Goal: Task Accomplishment & Management: Complete application form

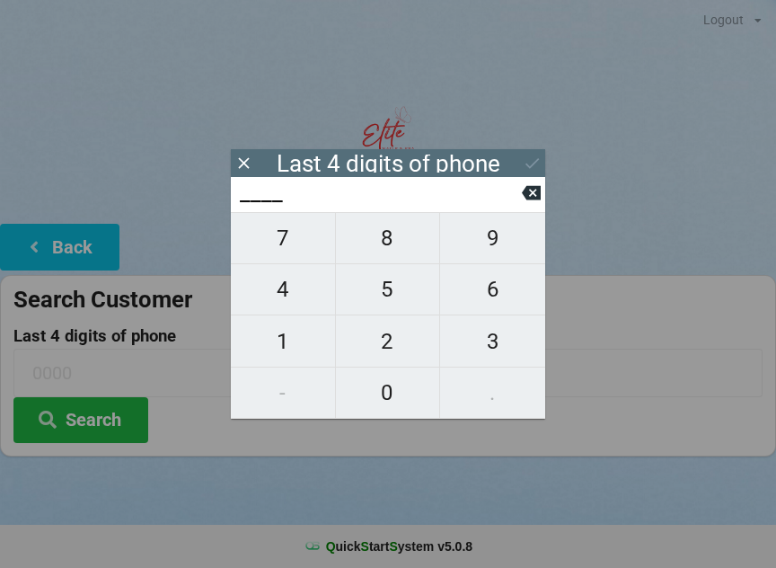
click at [393, 336] on span "2" at bounding box center [388, 341] width 104 height 38
type input "2___"
click at [485, 321] on button "3" at bounding box center [492, 340] width 105 height 51
type input "23__"
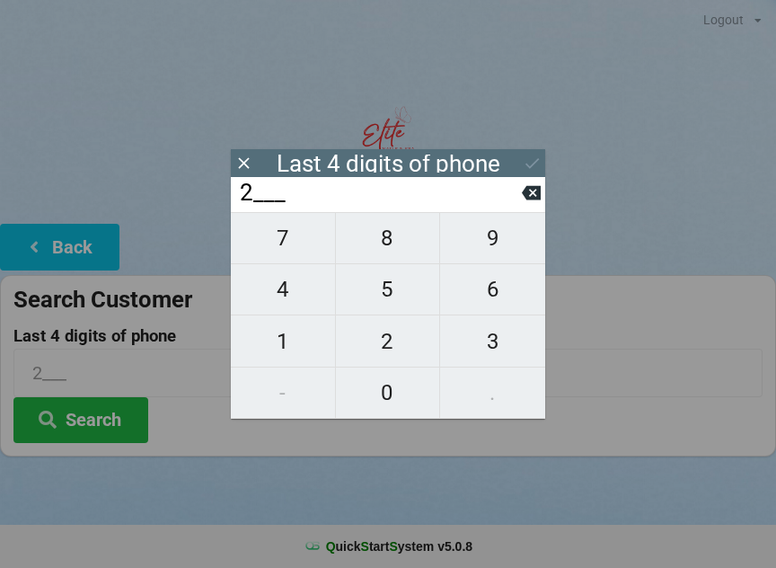
type input "23__"
click at [480, 257] on span "9" at bounding box center [492, 238] width 105 height 38
type input "239_"
click at [521, 207] on input "239_" at bounding box center [380, 193] width 284 height 29
click at [524, 205] on button at bounding box center [531, 193] width 19 height 24
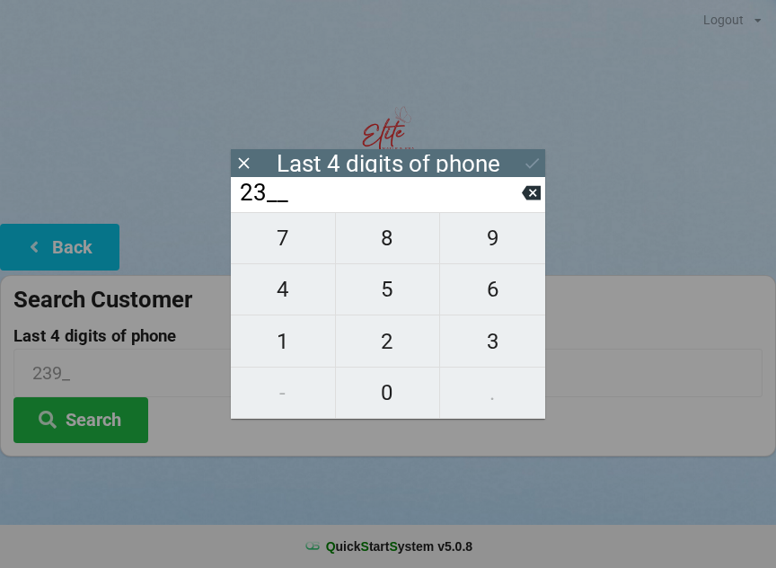
click at [531, 200] on icon at bounding box center [531, 193] width 19 height 14
click at [525, 202] on icon at bounding box center [531, 192] width 19 height 19
type input "____"
click at [404, 348] on span "2" at bounding box center [388, 341] width 104 height 38
type input "2___"
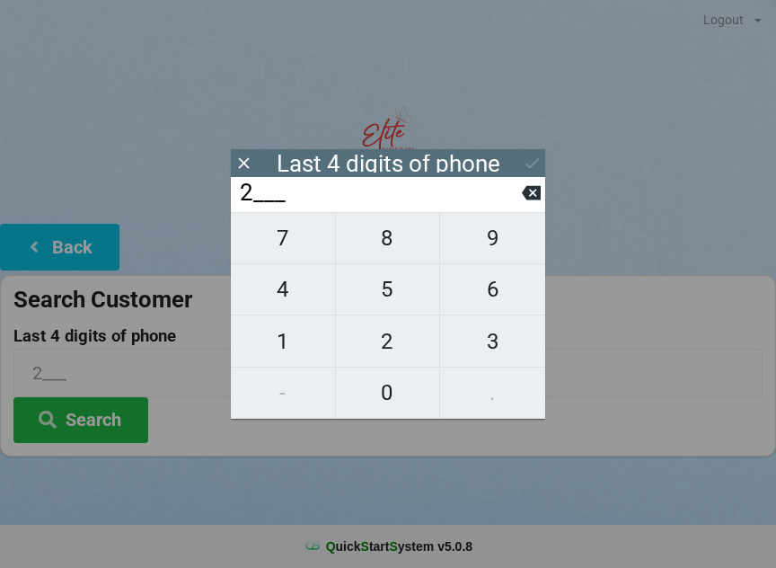
click at [524, 202] on icon at bounding box center [531, 192] width 19 height 19
type input "____"
click at [402, 253] on span "8" at bounding box center [388, 238] width 104 height 38
type input "8___"
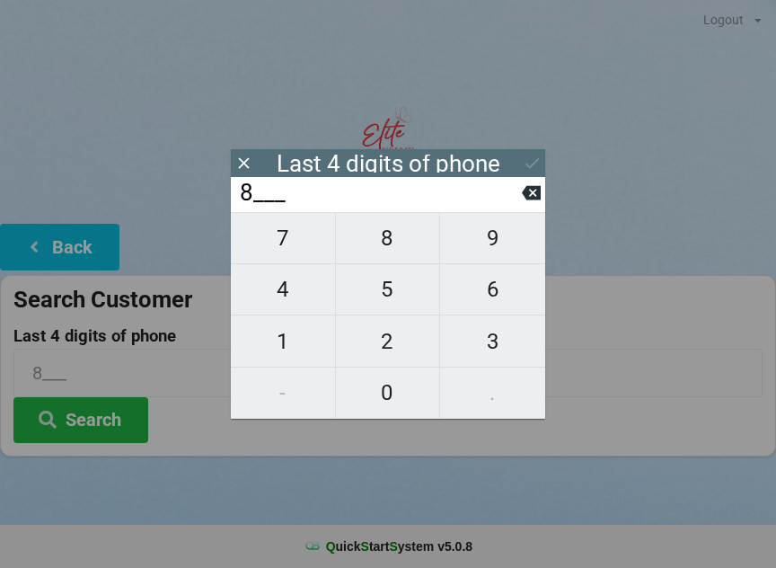
click at [505, 308] on span "6" at bounding box center [492, 289] width 105 height 38
type input "86__"
click at [499, 345] on span "3" at bounding box center [492, 341] width 105 height 38
type input "863_"
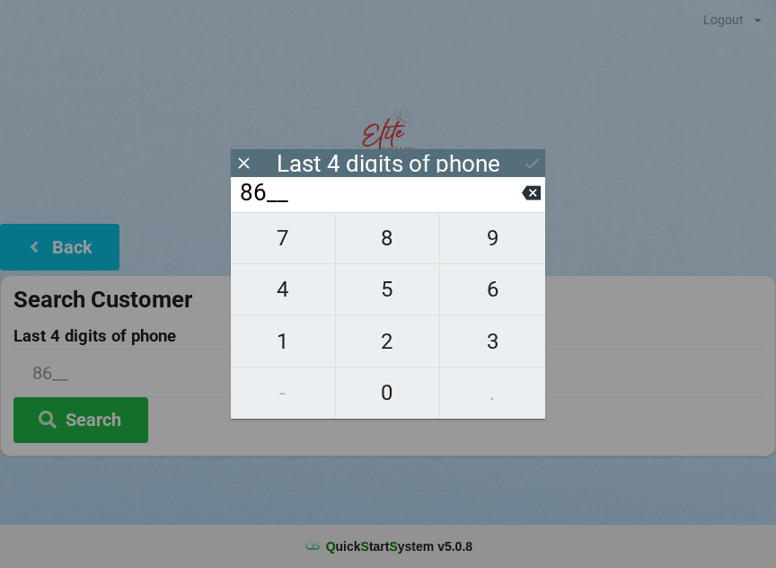
type input "863_"
click at [404, 251] on span "8" at bounding box center [388, 238] width 104 height 38
type input "8638"
click at [392, 296] on div "7 8 9 4 5 6 1 2 3 - 0 ." at bounding box center [388, 315] width 314 height 207
click at [525, 199] on icon at bounding box center [531, 193] width 19 height 14
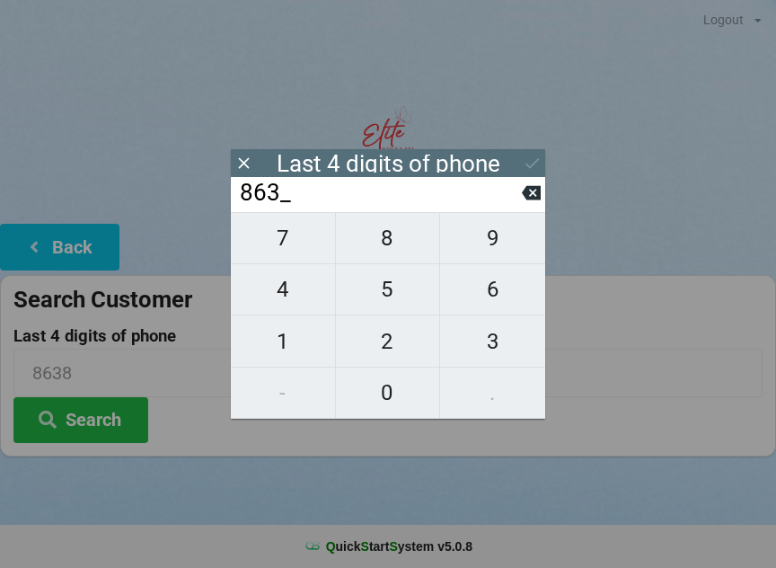
click at [514, 201] on input "863_" at bounding box center [380, 193] width 284 height 29
click at [515, 204] on input "863_" at bounding box center [380, 193] width 284 height 29
click at [532, 205] on button at bounding box center [531, 193] width 19 height 24
click at [528, 198] on icon at bounding box center [531, 193] width 19 height 14
click at [525, 200] on icon at bounding box center [531, 193] width 19 height 14
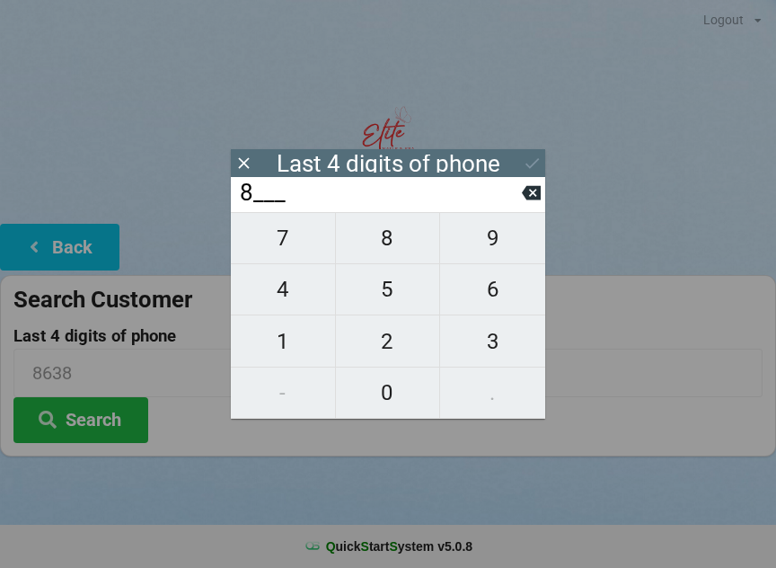
type input "____"
click at [390, 401] on span "0" at bounding box center [388, 393] width 104 height 38
type input "0___"
click at [289, 306] on span "4" at bounding box center [283, 289] width 104 height 38
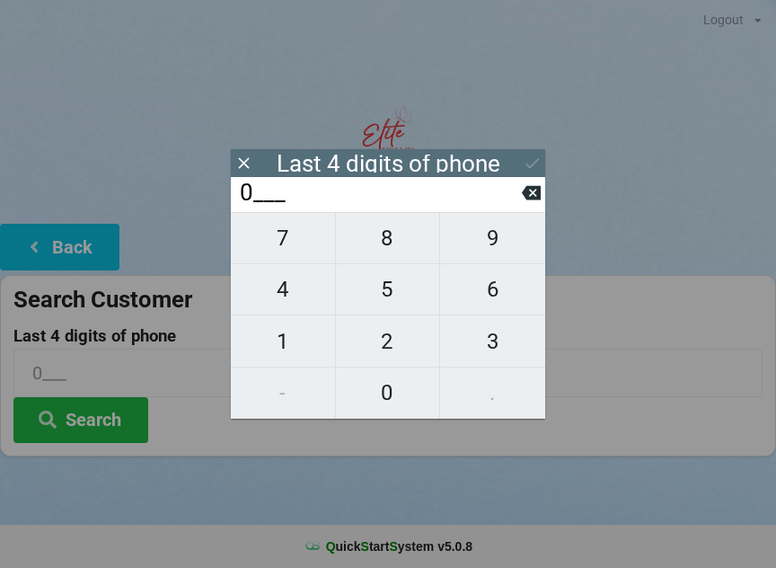
type input "04__"
click at [399, 257] on span "8" at bounding box center [388, 238] width 104 height 38
type input "048_"
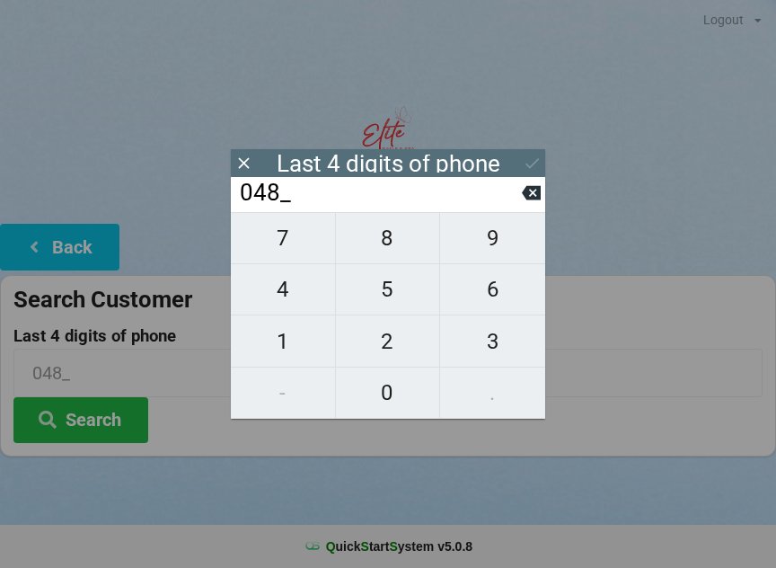
click at [308, 251] on span "7" at bounding box center [283, 238] width 104 height 38
type input "0487"
click at [526, 172] on icon at bounding box center [532, 163] width 19 height 19
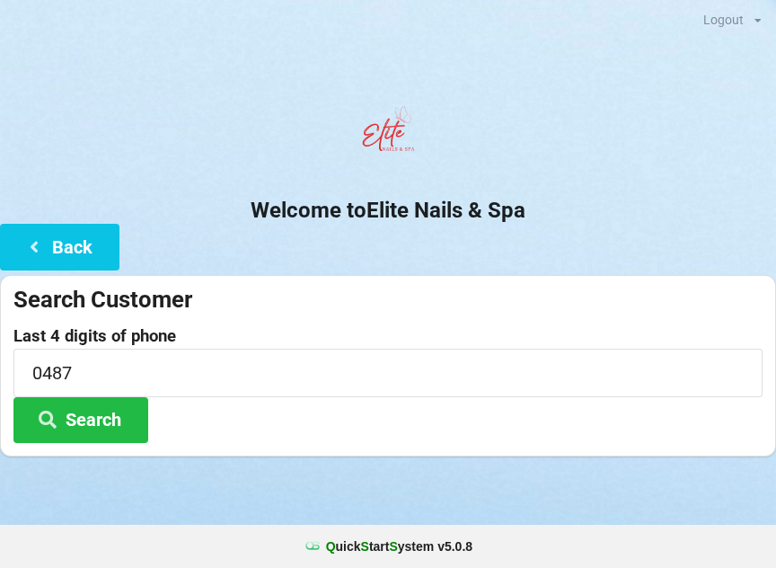
click at [109, 423] on button "Search" at bounding box center [80, 420] width 135 height 46
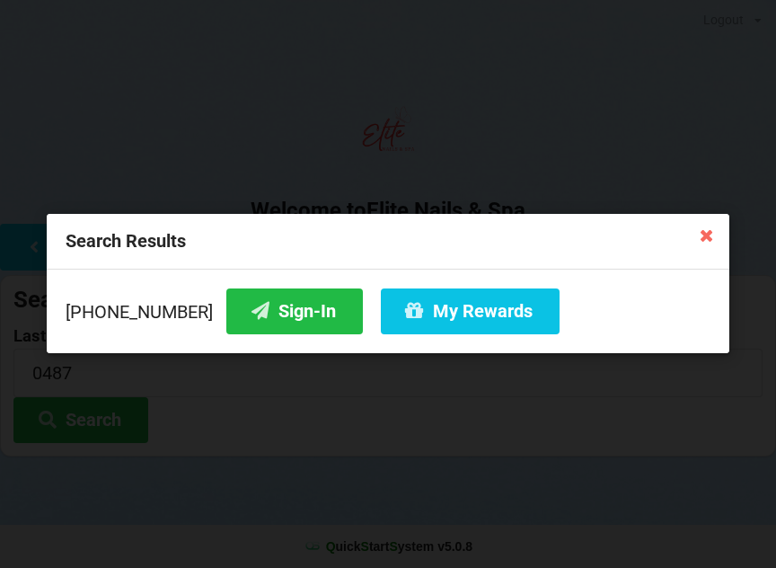
click at [708, 242] on icon at bounding box center [706, 234] width 29 height 29
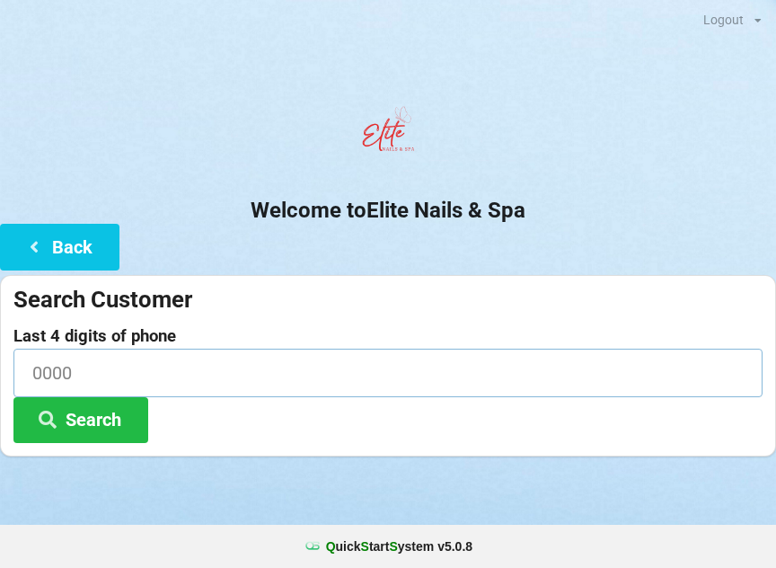
click at [338, 368] on input at bounding box center [387, 372] width 749 height 48
click at [203, 239] on div "Welcome to Elite Nails & Spa Back Search Customer Last 4 digits of phone Search" at bounding box center [388, 277] width 776 height 358
click at [68, 259] on button "Back" at bounding box center [59, 247] width 119 height 46
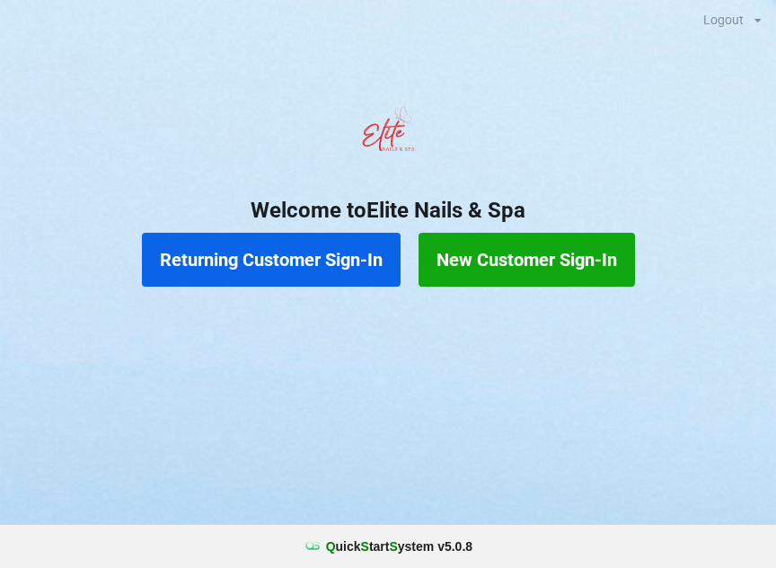
click at [517, 265] on button "New Customer Sign-In" at bounding box center [527, 260] width 216 height 54
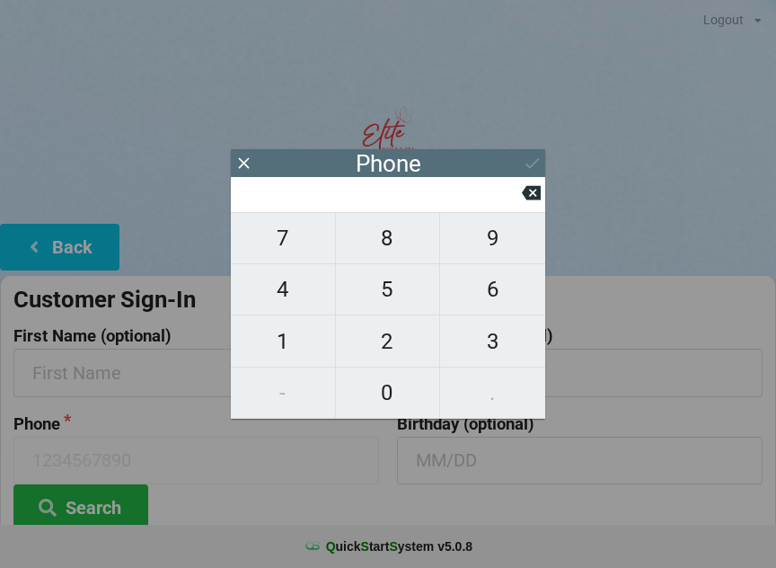
click at [392, 256] on span "8" at bounding box center [388, 238] width 104 height 38
type input "8"
click at [497, 300] on span "6" at bounding box center [492, 289] width 105 height 38
type input "86"
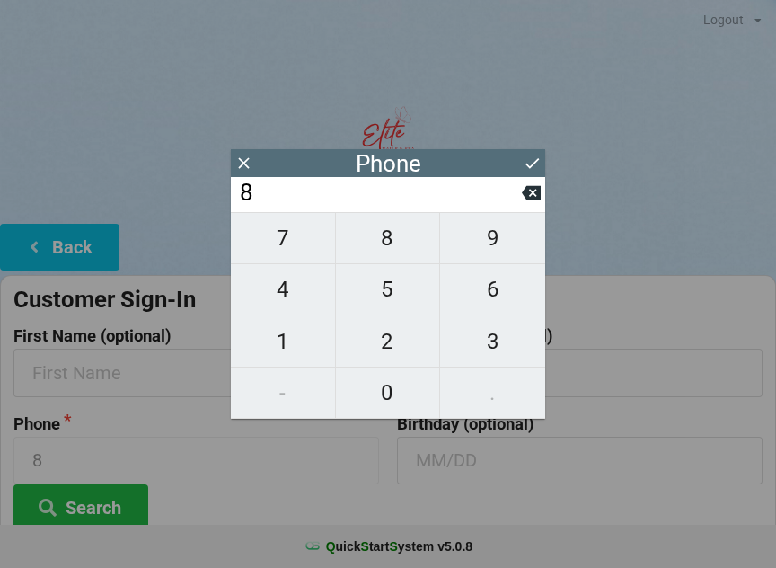
type input "86"
click at [495, 348] on span "3" at bounding box center [492, 341] width 105 height 38
type input "863"
click at [385, 304] on span "5" at bounding box center [388, 289] width 104 height 38
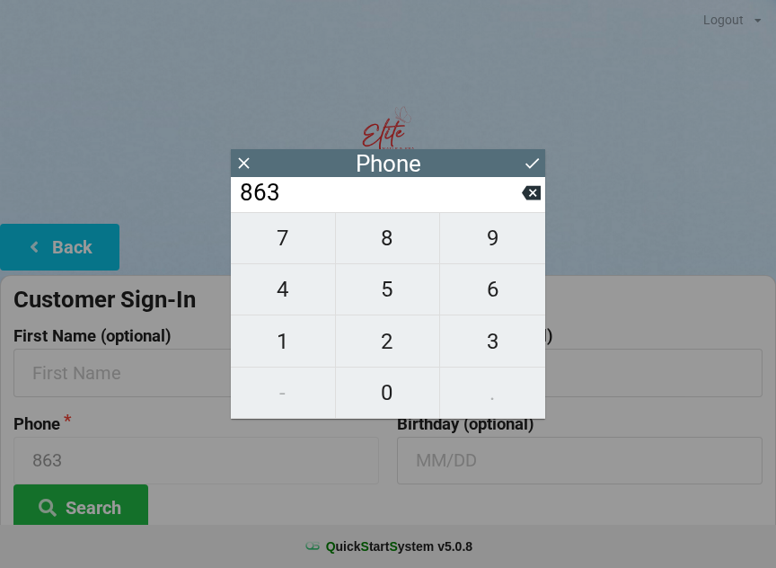
type input "8635"
click at [526, 205] on button at bounding box center [531, 193] width 19 height 24
click at [406, 254] on span "8" at bounding box center [388, 238] width 104 height 38
type input "8638"
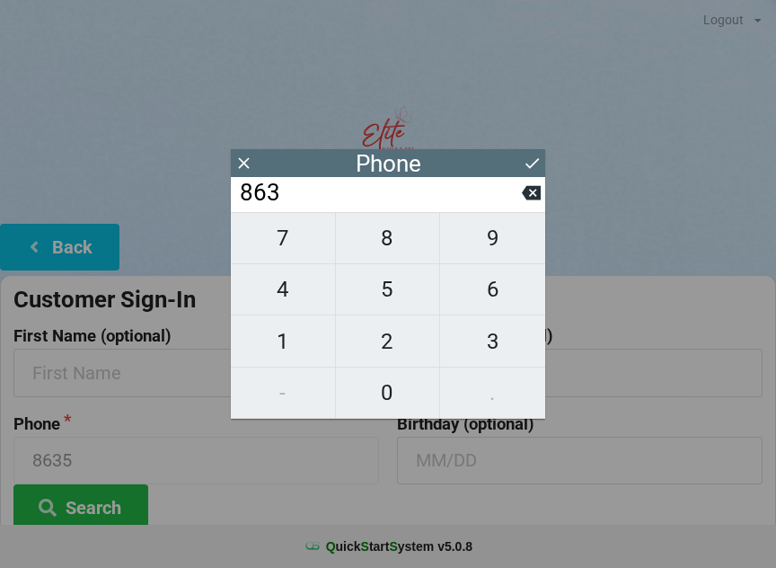
type input "8638"
click at [401, 302] on span "5" at bounding box center [388, 289] width 104 height 38
type input "86385"
click at [403, 350] on span "2" at bounding box center [388, 341] width 104 height 38
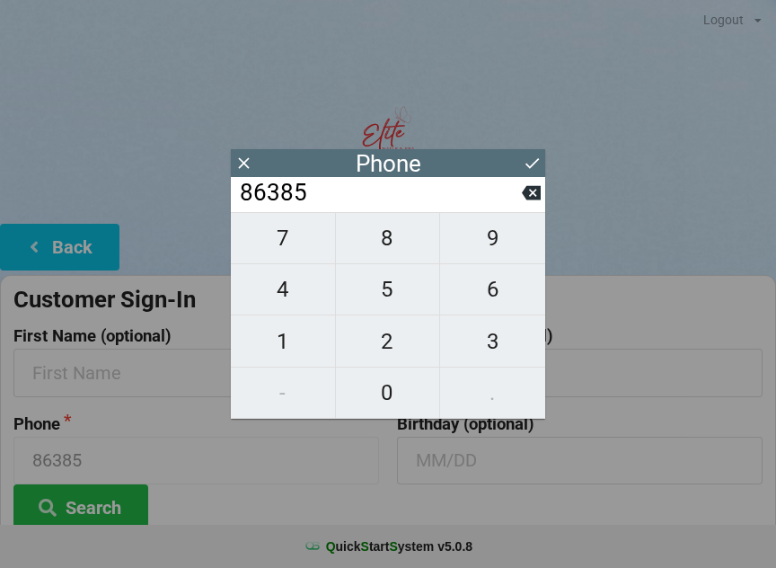
type input "863852"
click at [399, 388] on span "0" at bounding box center [388, 393] width 104 height 38
type input "8638520"
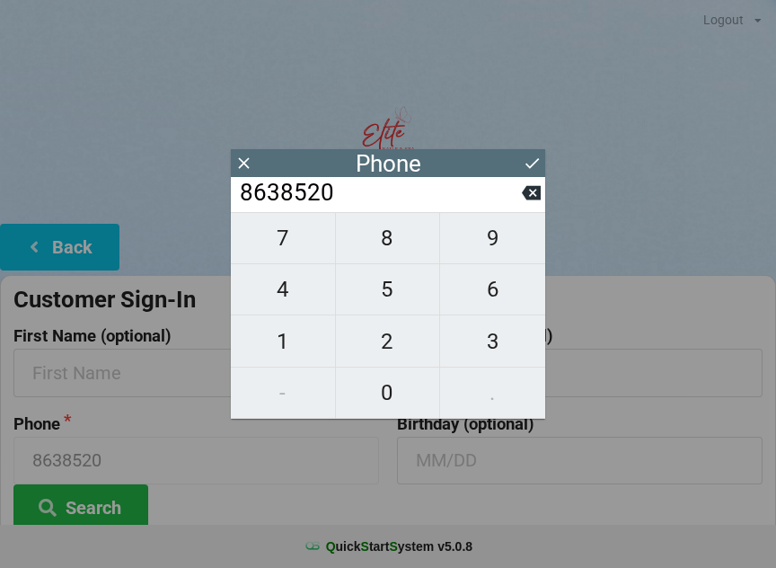
click at [312, 298] on span "4" at bounding box center [283, 289] width 104 height 38
type input "86385204"
click at [404, 253] on span "8" at bounding box center [388, 238] width 104 height 38
type input "863852048"
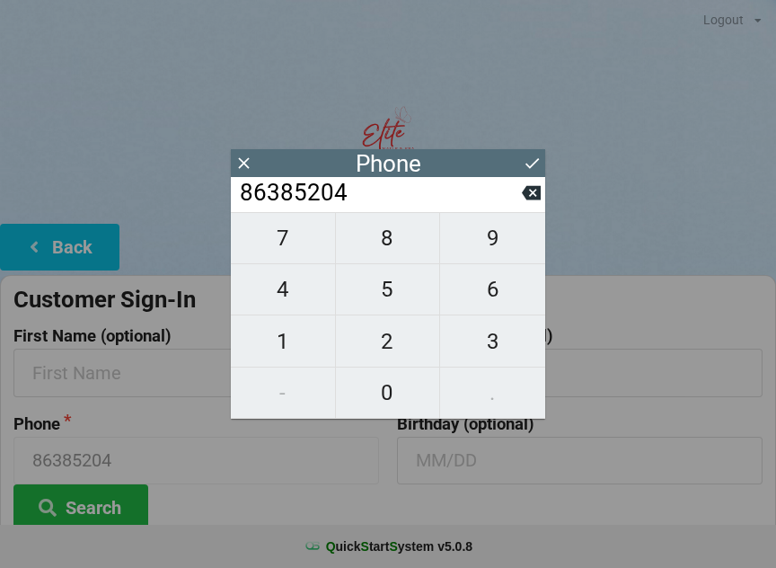
type input "863852048"
click at [287, 240] on span "7" at bounding box center [283, 238] width 104 height 38
type input "8638520487"
click at [534, 170] on icon at bounding box center [532, 163] width 19 height 19
